Goal: Task Accomplishment & Management: Use online tool/utility

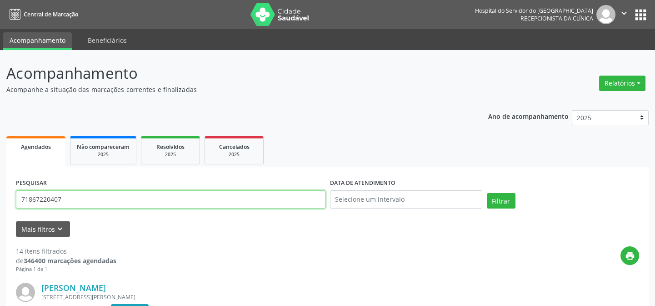
click at [71, 202] on input "71867220407" at bounding box center [171, 199] width 310 height 18
type input "7"
type input "03212190400"
click at [487, 193] on button "Filtrar" at bounding box center [501, 200] width 29 height 15
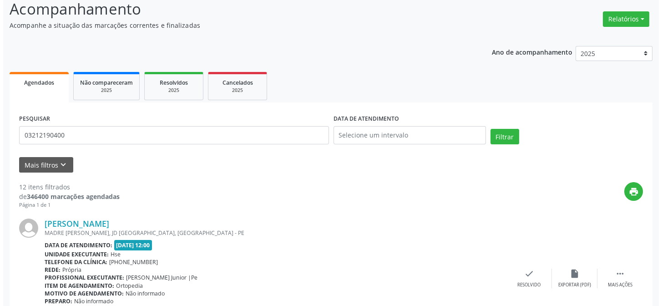
scroll to position [27, 0]
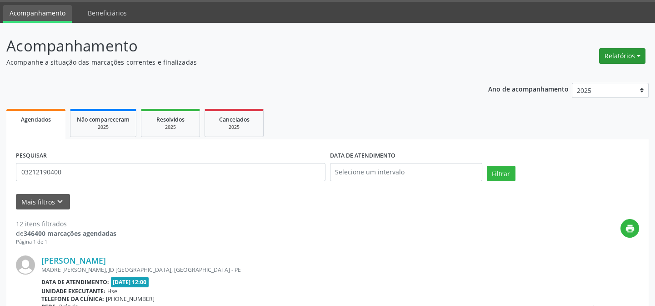
click at [619, 52] on button "Relatórios" at bounding box center [622, 55] width 46 height 15
click at [584, 73] on link "Agendamentos" at bounding box center [597, 75] width 98 height 13
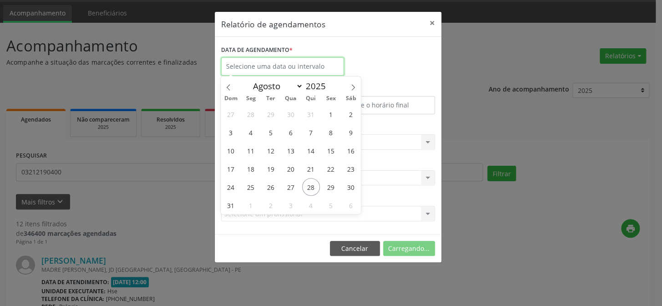
click at [265, 62] on input "text" at bounding box center [282, 66] width 123 height 18
click at [312, 188] on span "28" at bounding box center [311, 187] width 18 height 18
type input "[DATE]"
click at [312, 188] on span "28" at bounding box center [311, 187] width 18 height 18
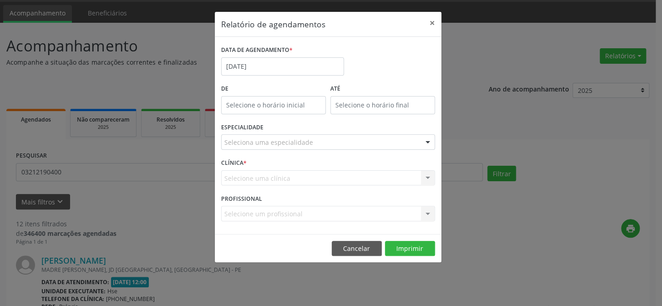
click at [425, 142] on div at bounding box center [428, 142] width 14 height 15
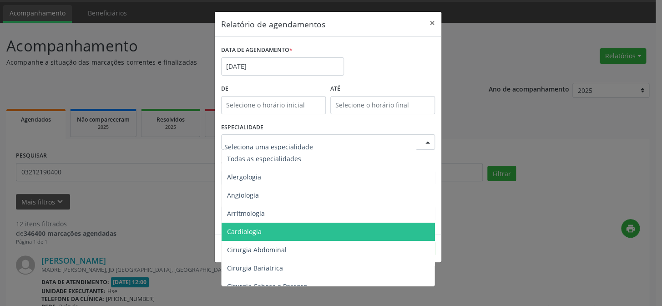
click at [262, 226] on span "Cardiologia" at bounding box center [328, 231] width 214 height 18
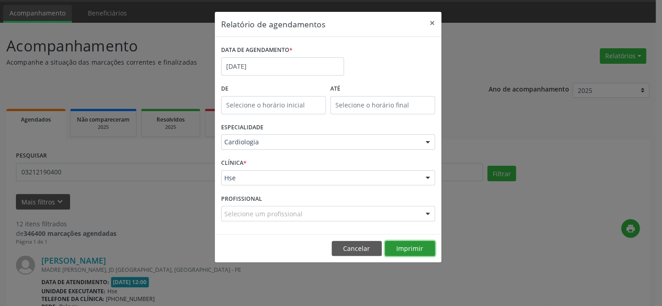
click at [410, 244] on button "Imprimir" at bounding box center [410, 248] width 50 height 15
